Goal: Transaction & Acquisition: Purchase product/service

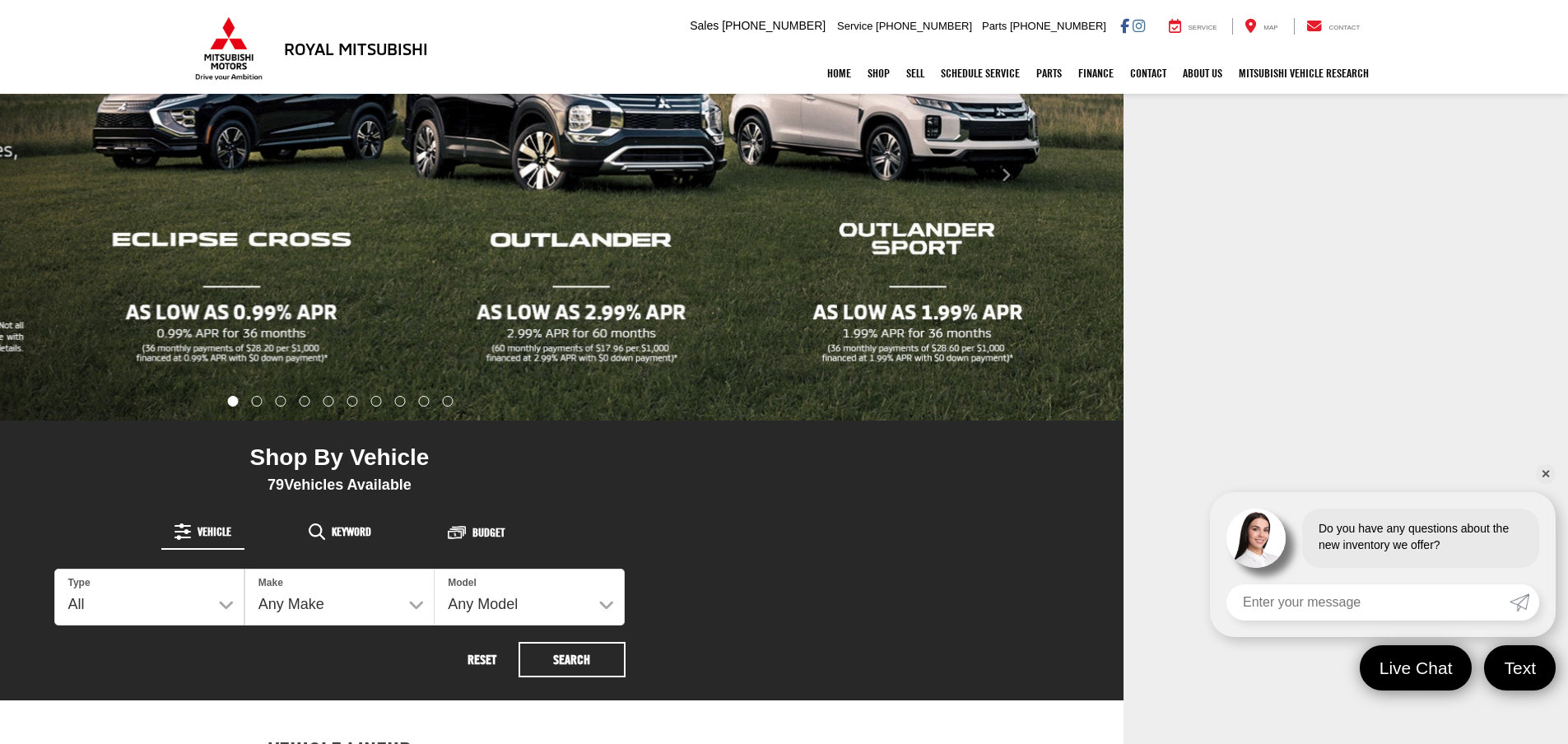
scroll to position [379, 494]
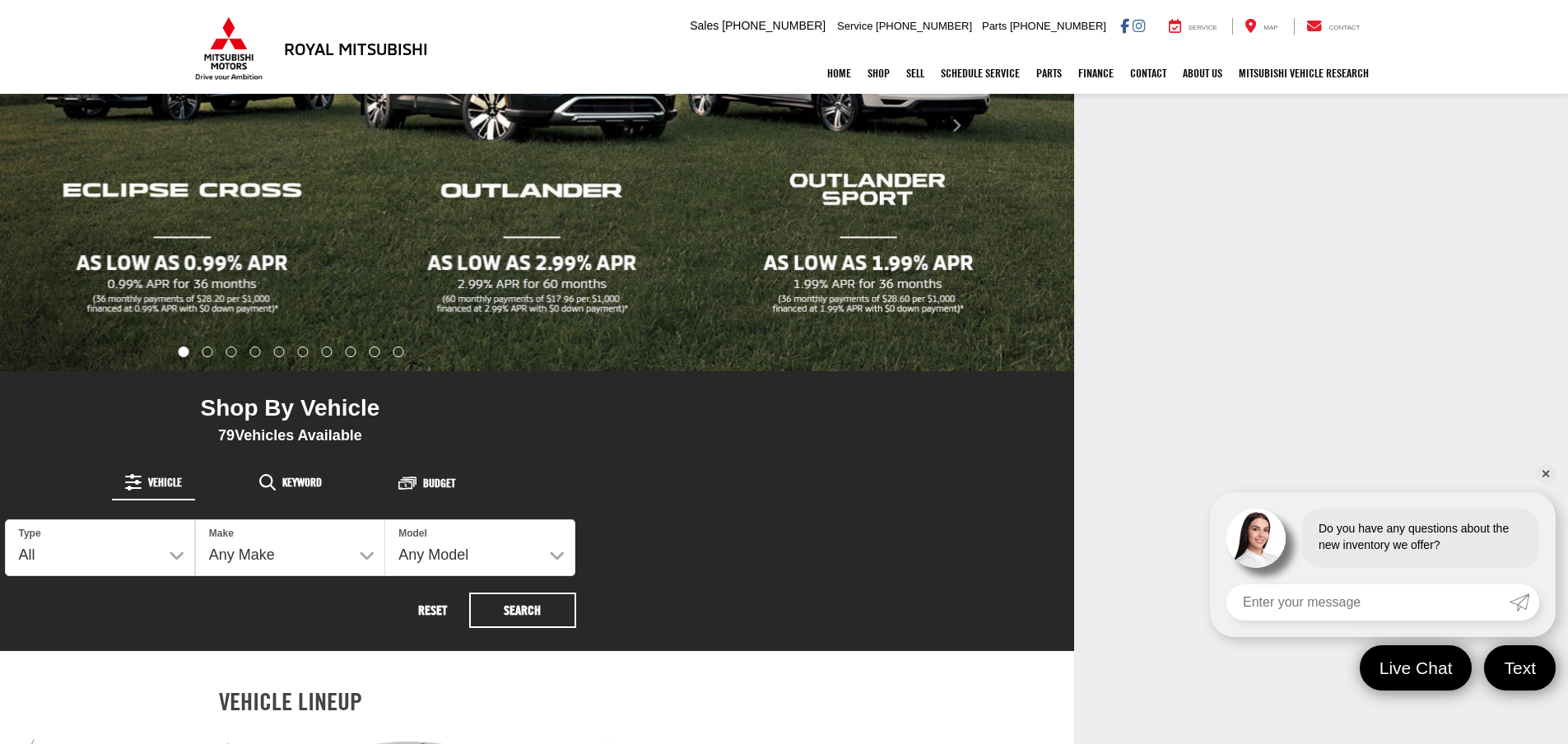
drag, startPoint x: 612, startPoint y: 86, endPoint x: 1563, endPoint y: 771, distance: 1172.0
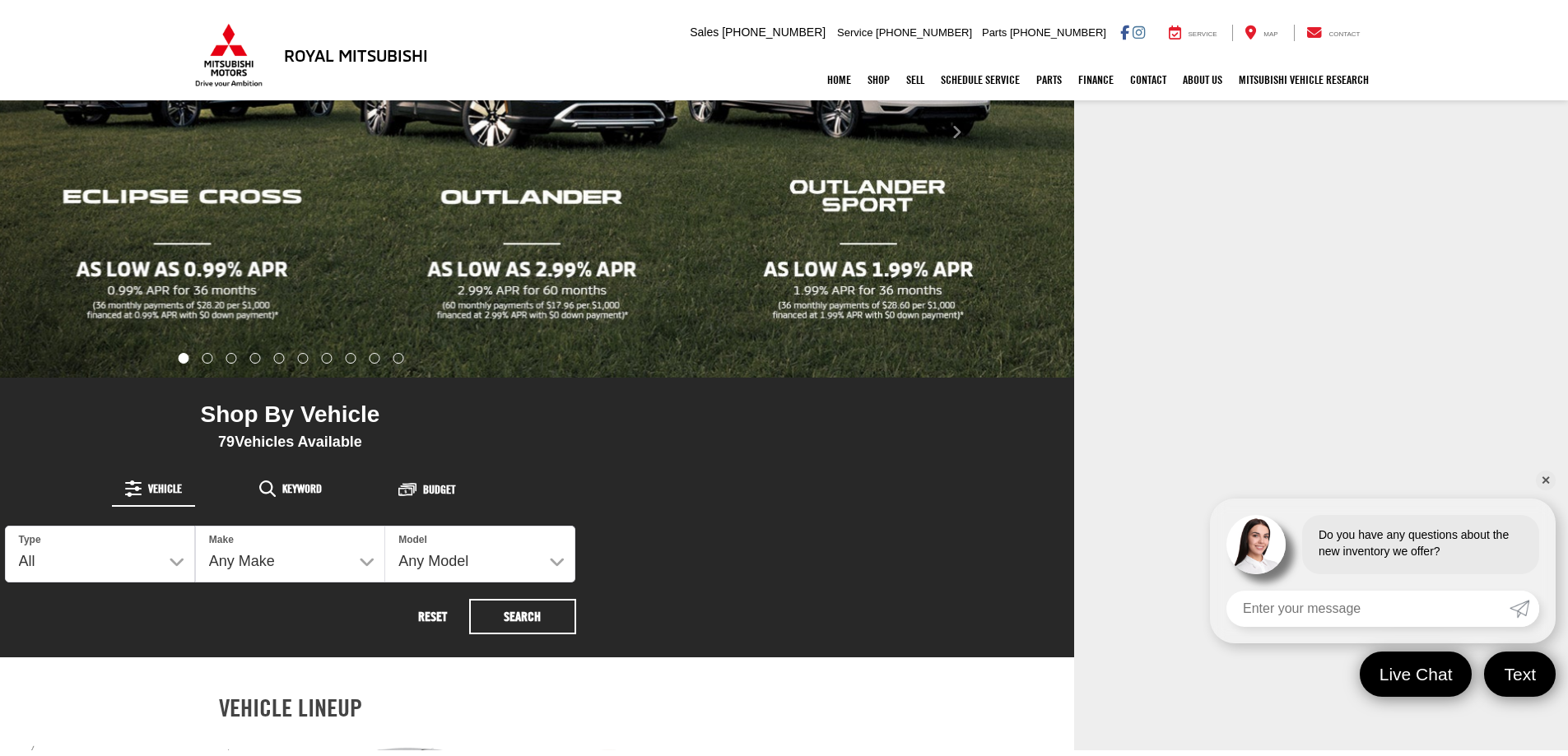
scroll to position [461, 0]
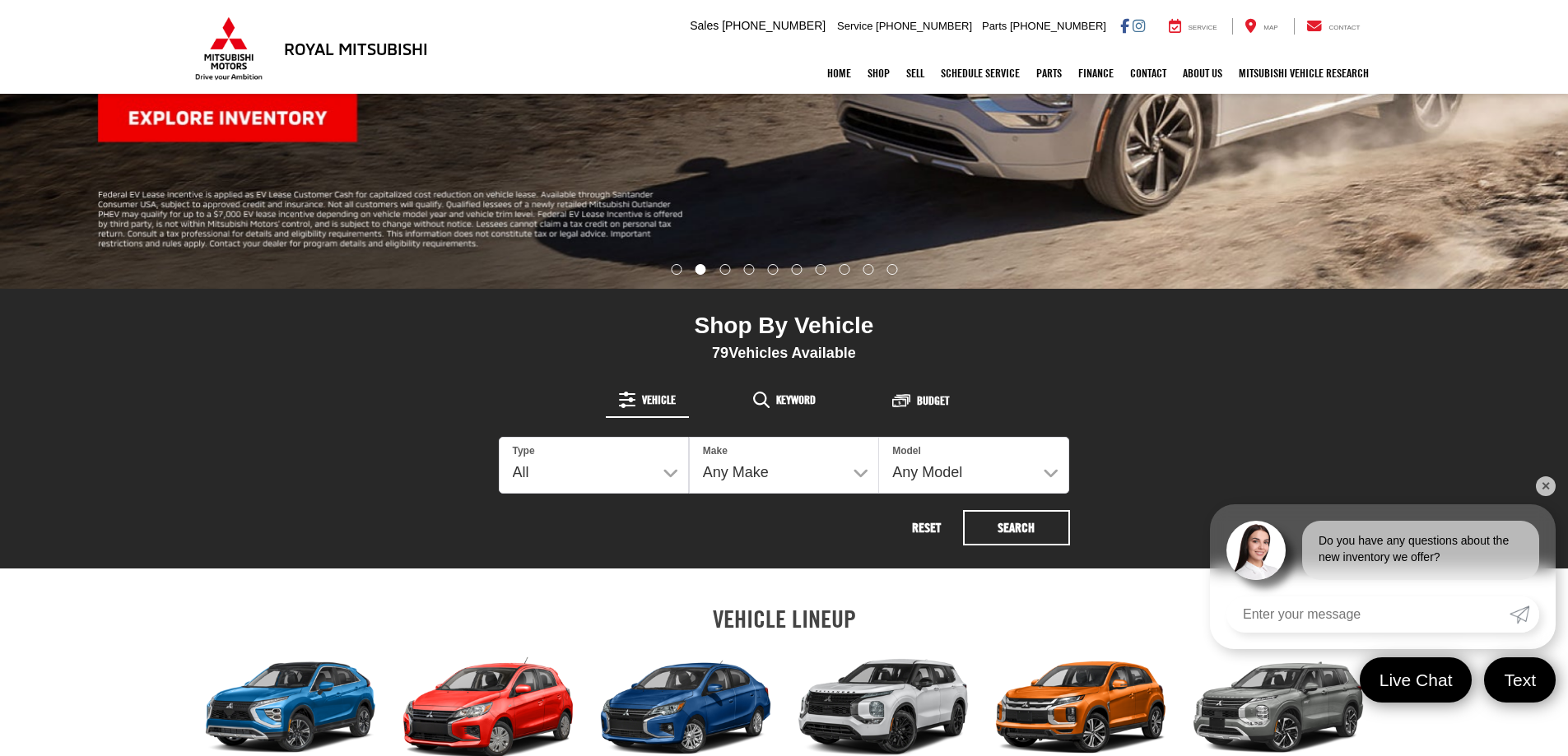
drag, startPoint x: 1540, startPoint y: 482, endPoint x: 1520, endPoint y: 529, distance: 51.1
click at [1540, 486] on link "✕" at bounding box center [1545, 485] width 20 height 20
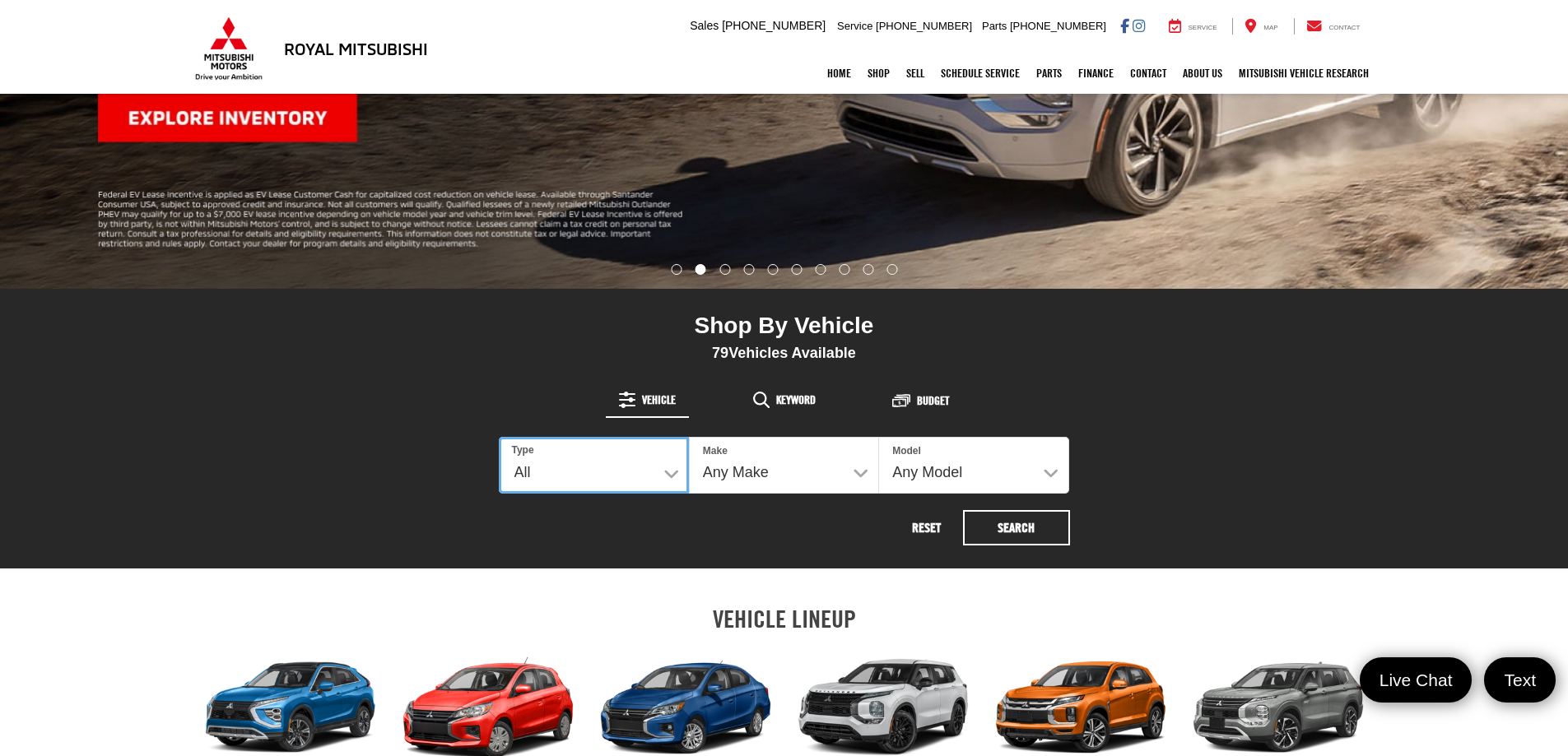
click at [674, 477] on select "All New Used" at bounding box center [593, 465] width 190 height 57
select select "Type:N"
click at [499, 437] on select "All New Used" at bounding box center [593, 465] width 190 height 57
select select "Mitsubishi"
select select
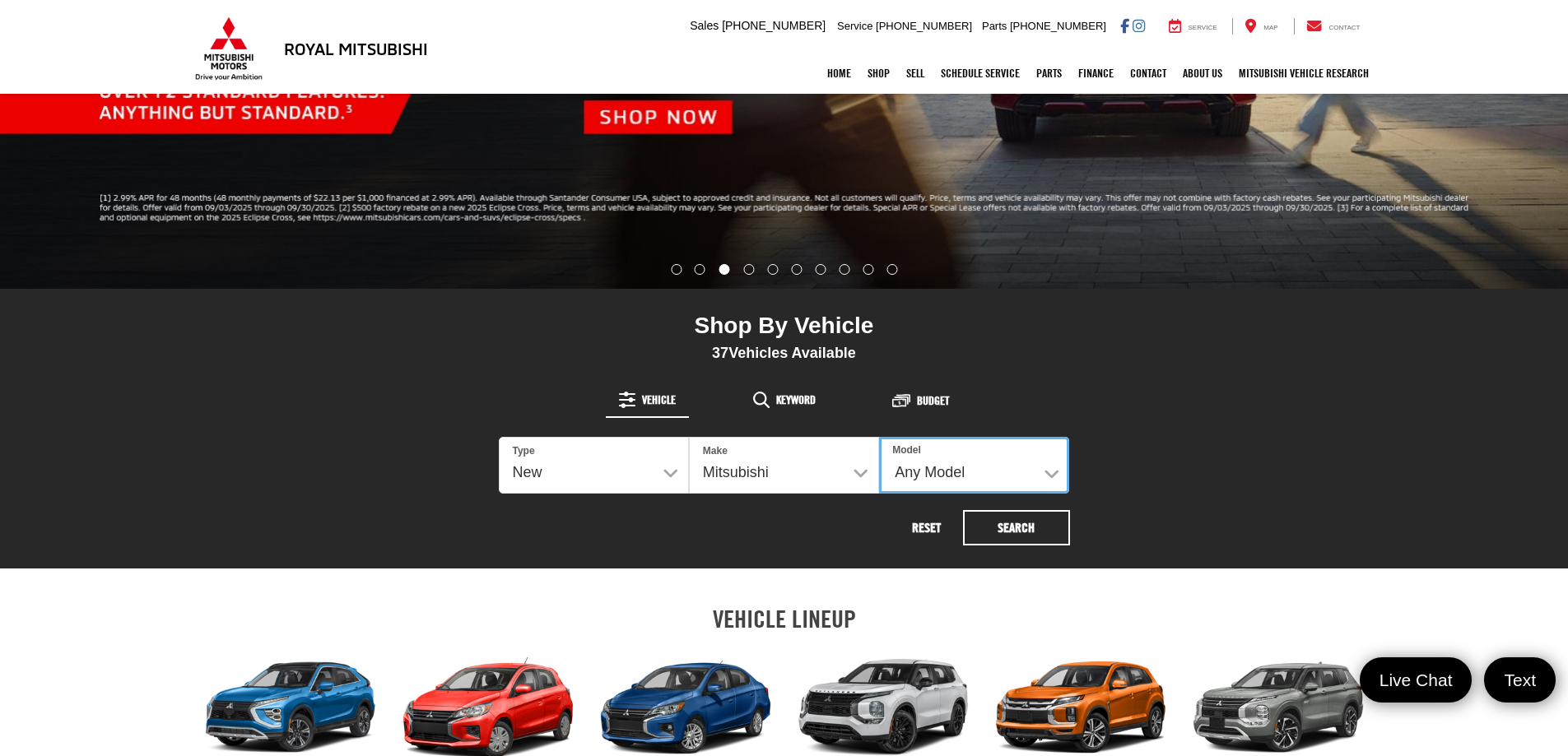
click at [1052, 468] on select "Any Model Eclipse Cross Outlander Outlander PHEV Outlander Sport" at bounding box center [974, 465] width 190 height 57
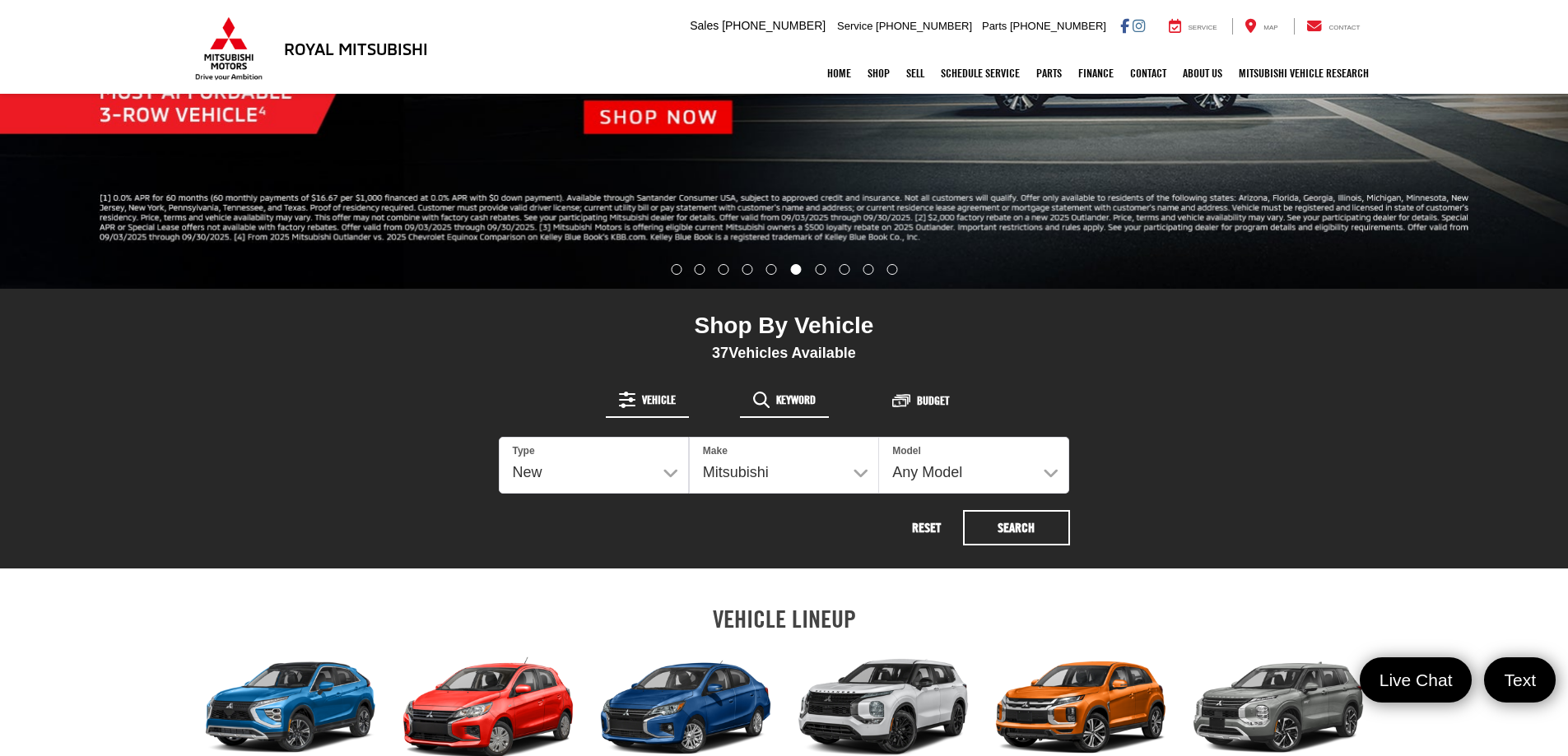
click at [779, 396] on span "Keyword" at bounding box center [796, 400] width 39 height 11
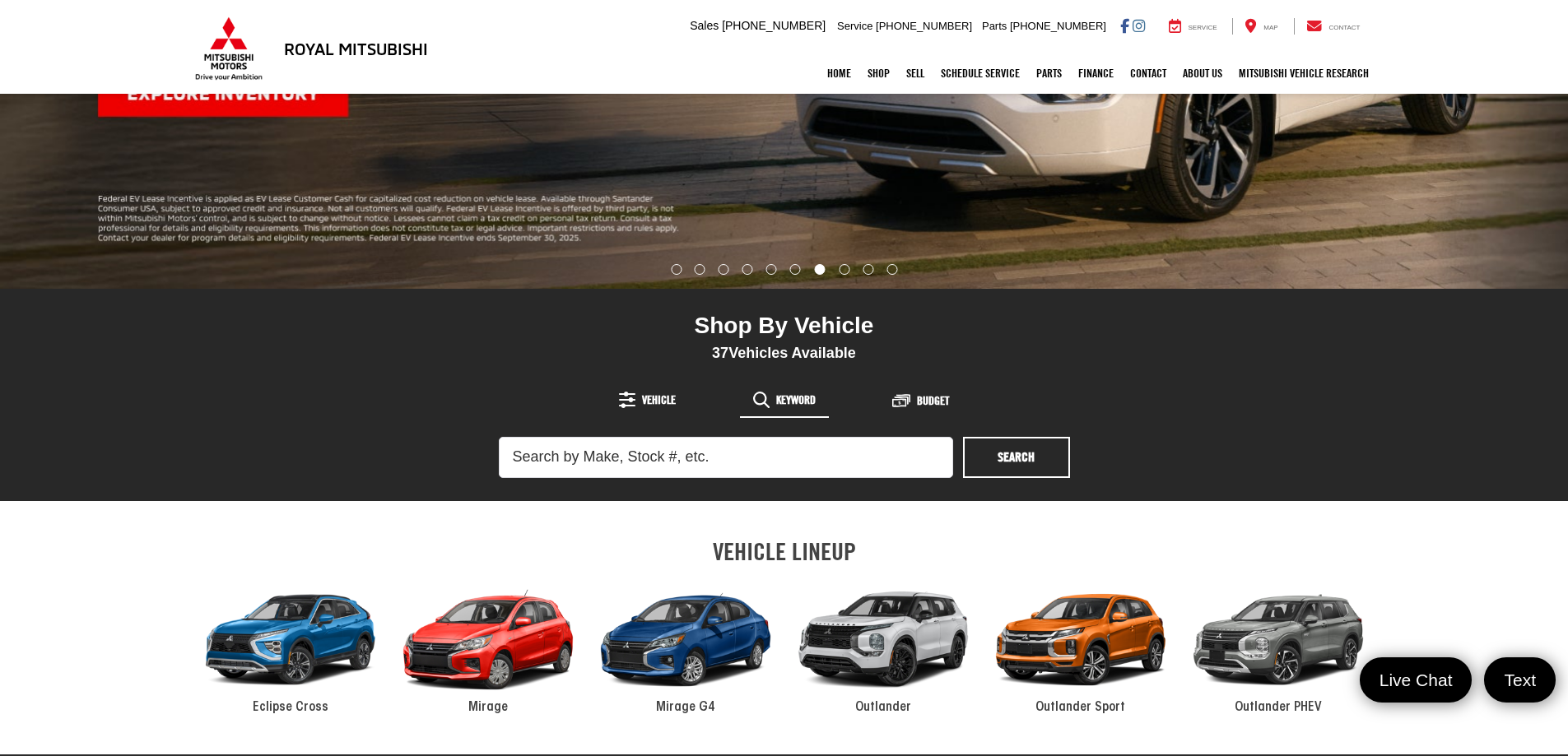
click at [470, 628] on div "2024 Mitsubishi Mirage" at bounding box center [487, 640] width 198 height 133
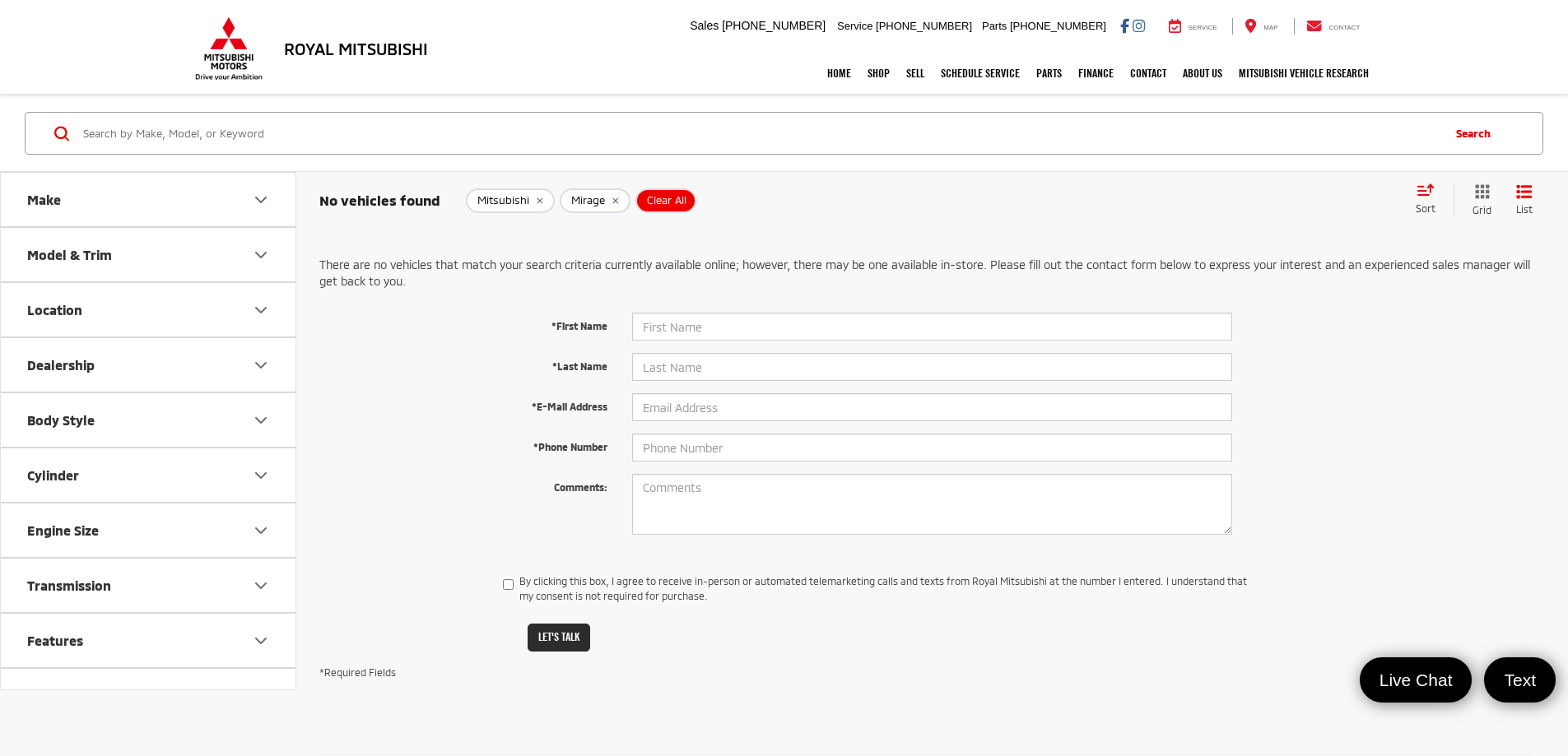
scroll to position [82, 0]
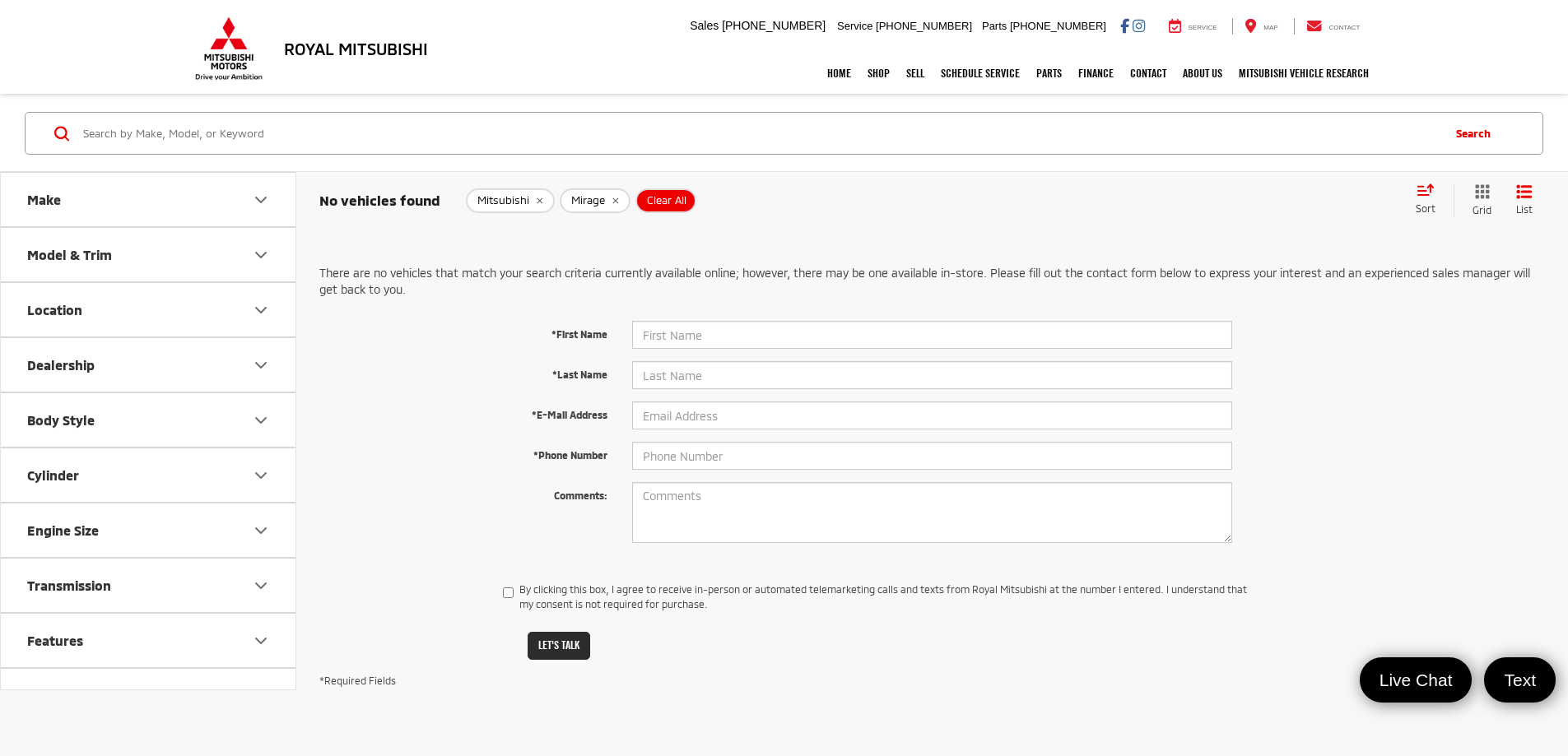
click at [259, 254] on icon "Model & Trim" at bounding box center [261, 255] width 10 height 5
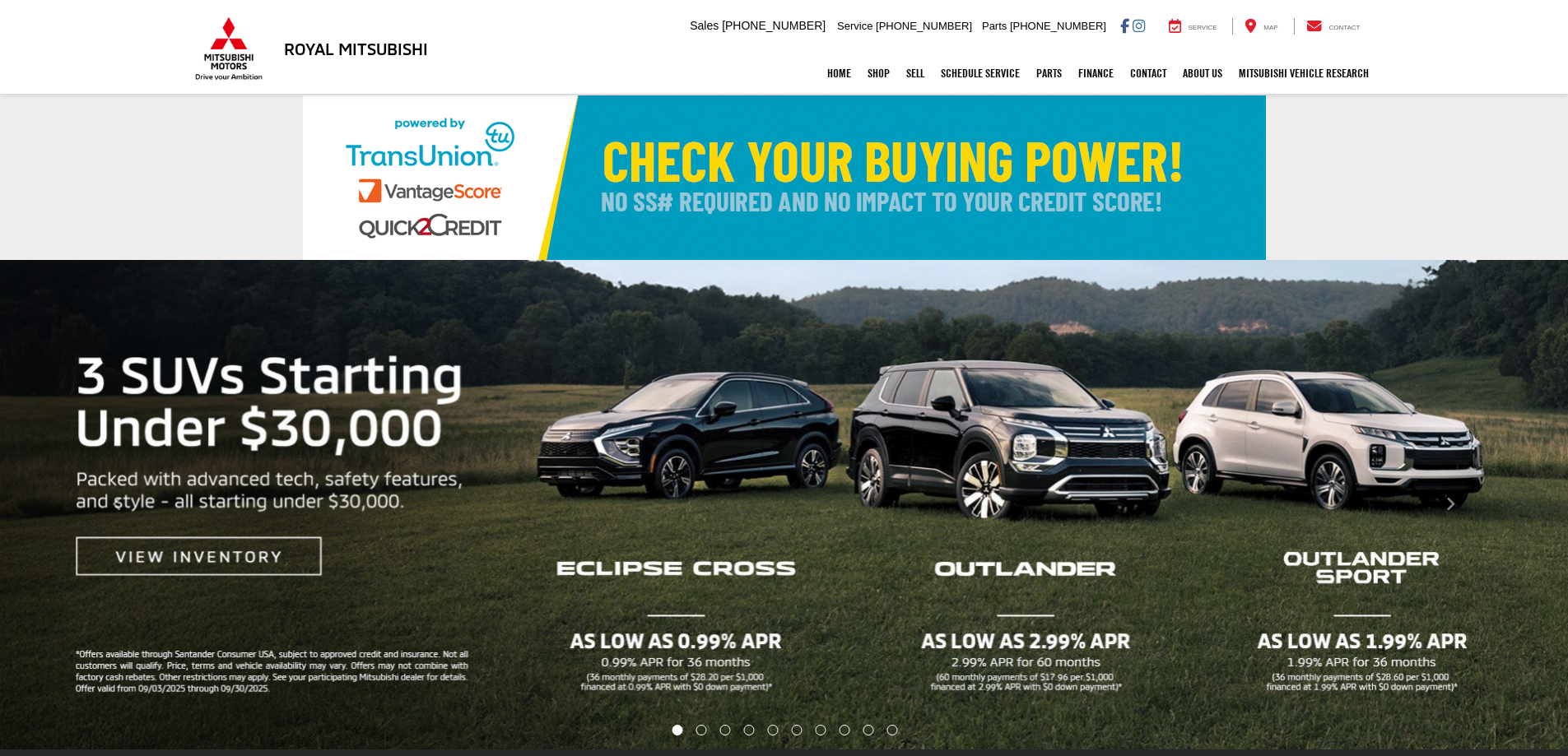
select select "Type:N"
select select "Mitsubishi"
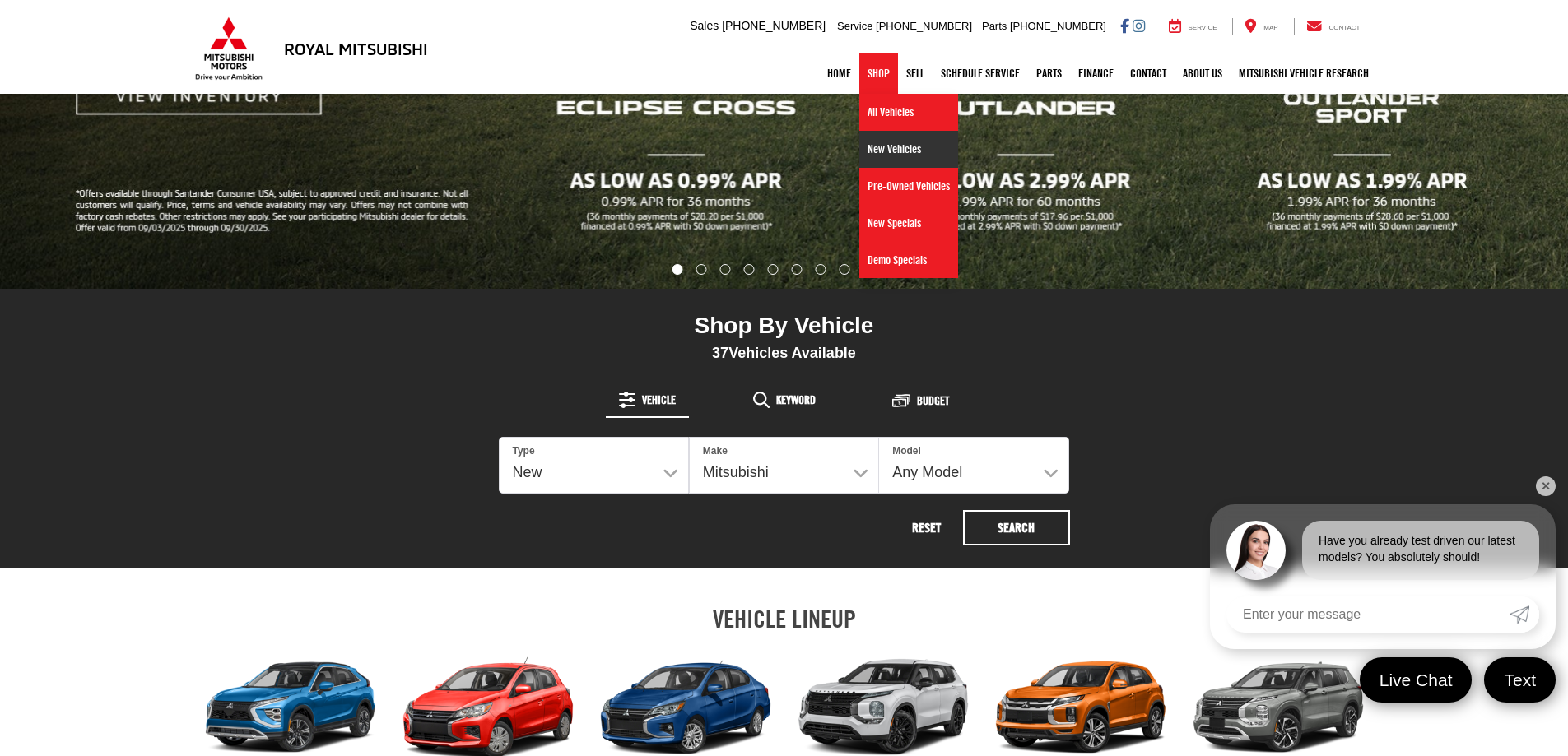
click at [895, 158] on link "New Vehicles" at bounding box center [908, 150] width 98 height 37
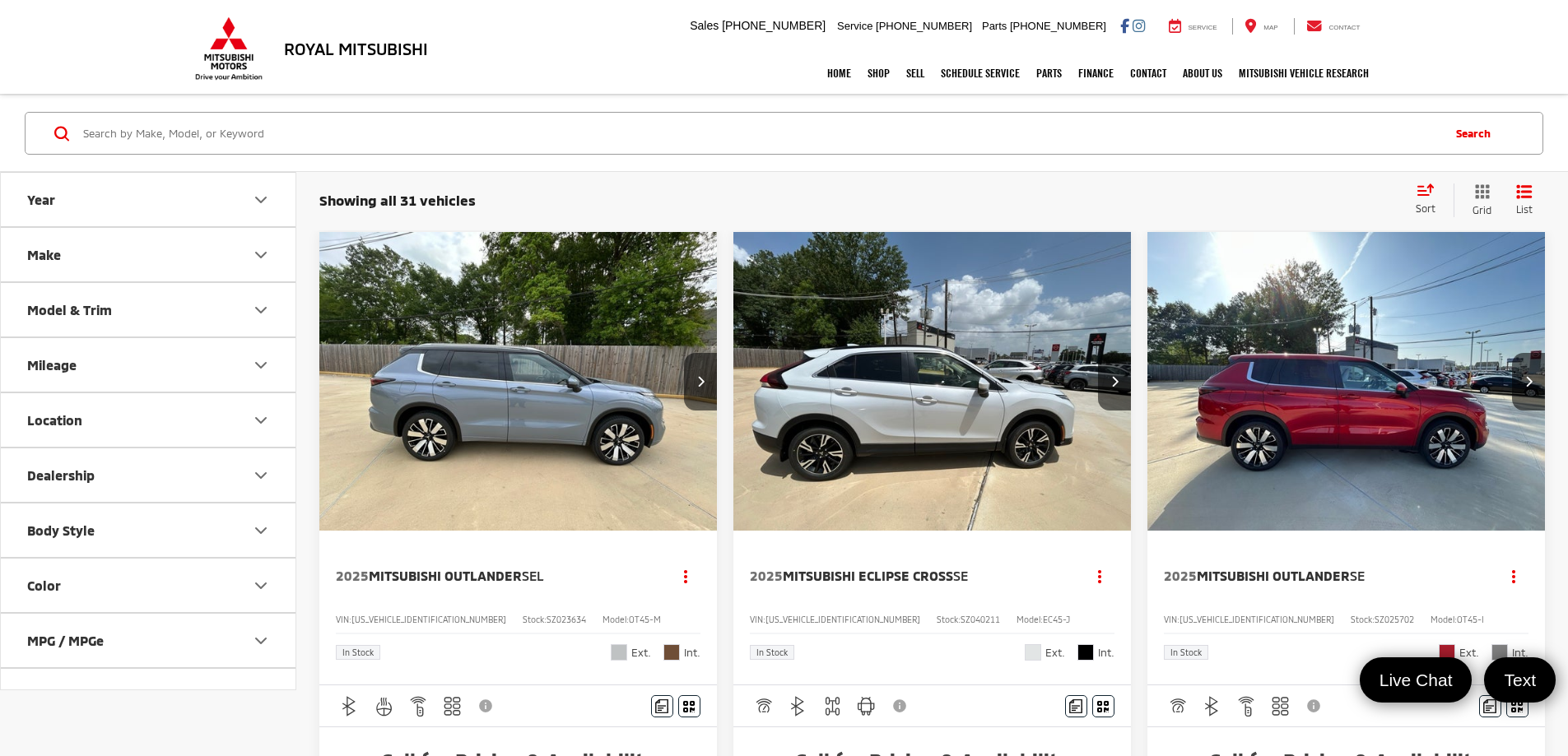
click at [293, 143] on input "Search by Make, Model, or Keyword" at bounding box center [760, 133] width 1358 height 39
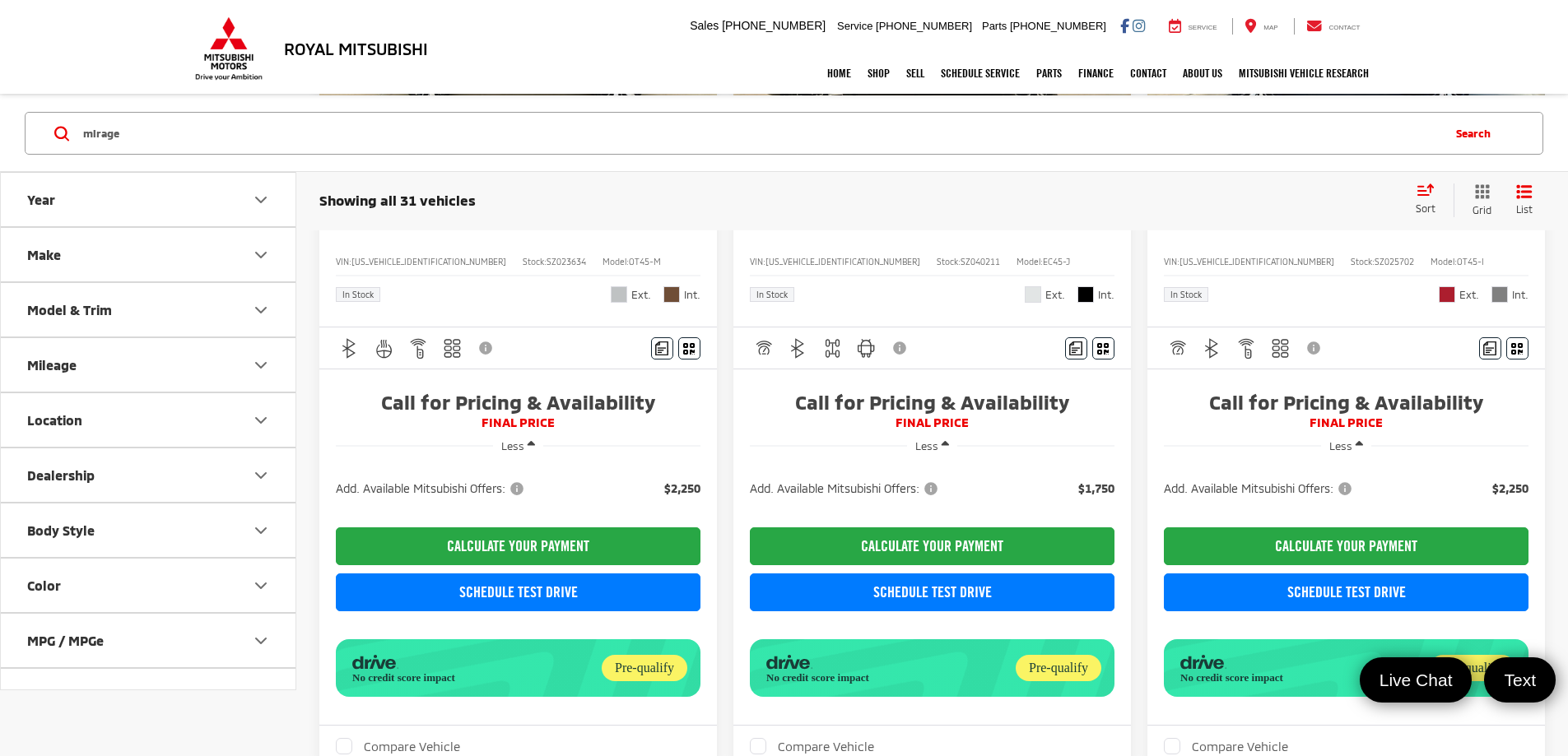
scroll to position [329, 0]
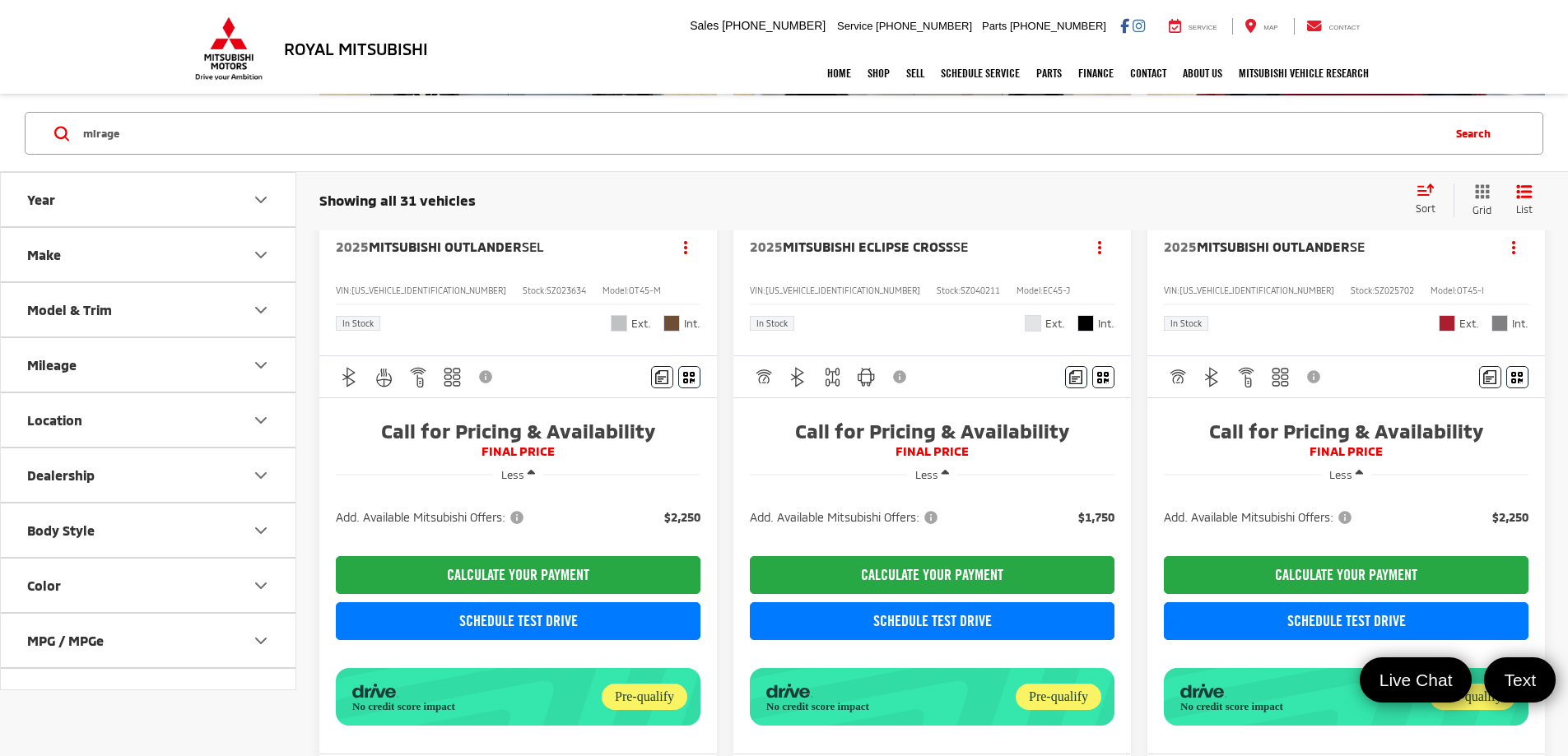
type input "mirage"
click at [258, 252] on icon "Make" at bounding box center [261, 255] width 20 height 20
click at [261, 413] on icon "Model & Trim" at bounding box center [261, 415] width 20 height 20
